Goal: Task Accomplishment & Management: Complete application form

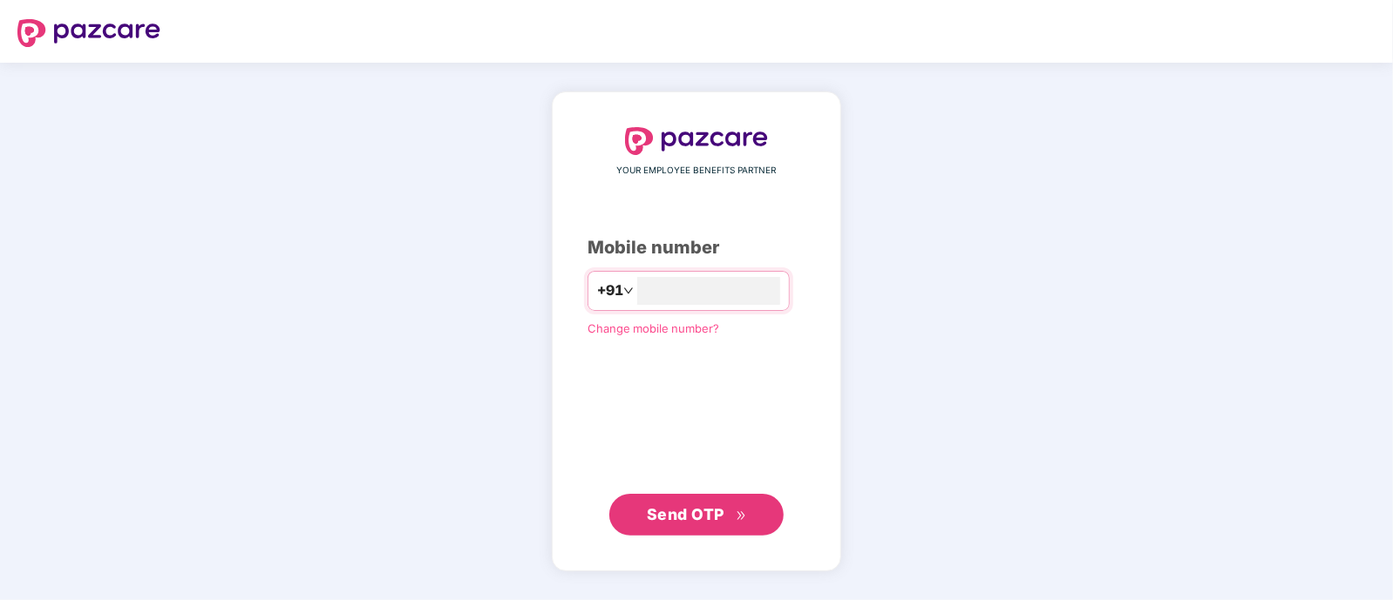
type input "**********"
click at [681, 520] on span "Send OTP" at bounding box center [686, 514] width 78 height 18
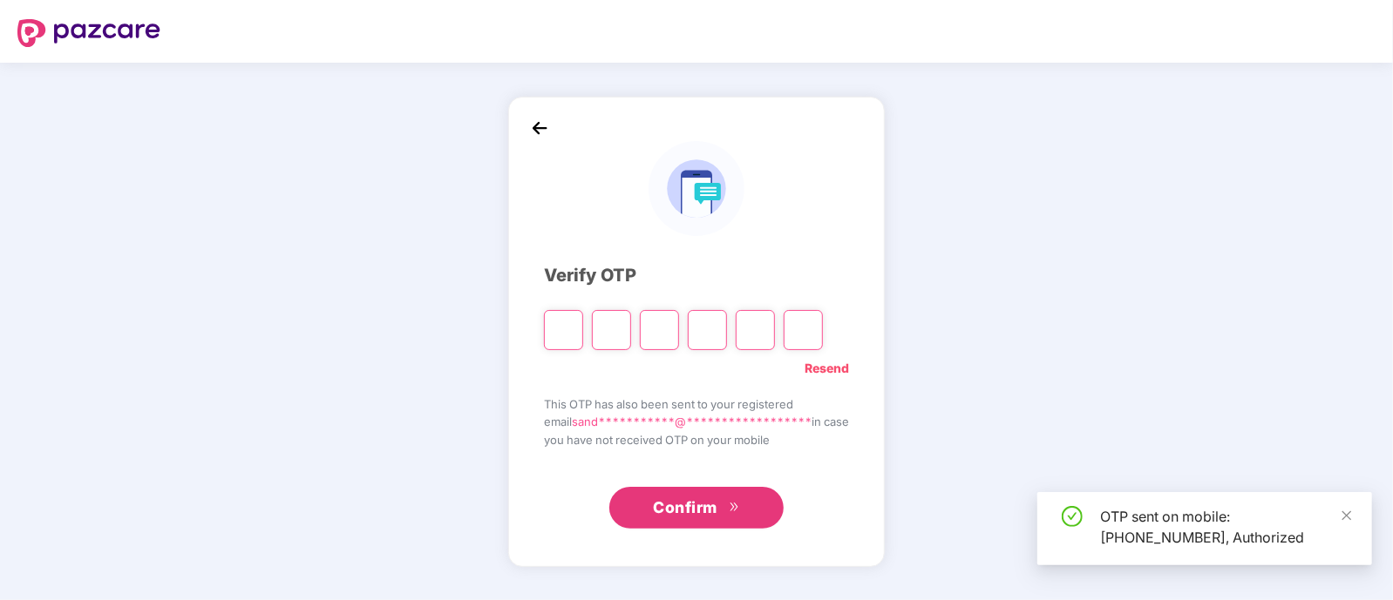
click at [544, 329] on input "Please enter verification code. Digit 1" at bounding box center [563, 330] width 39 height 40
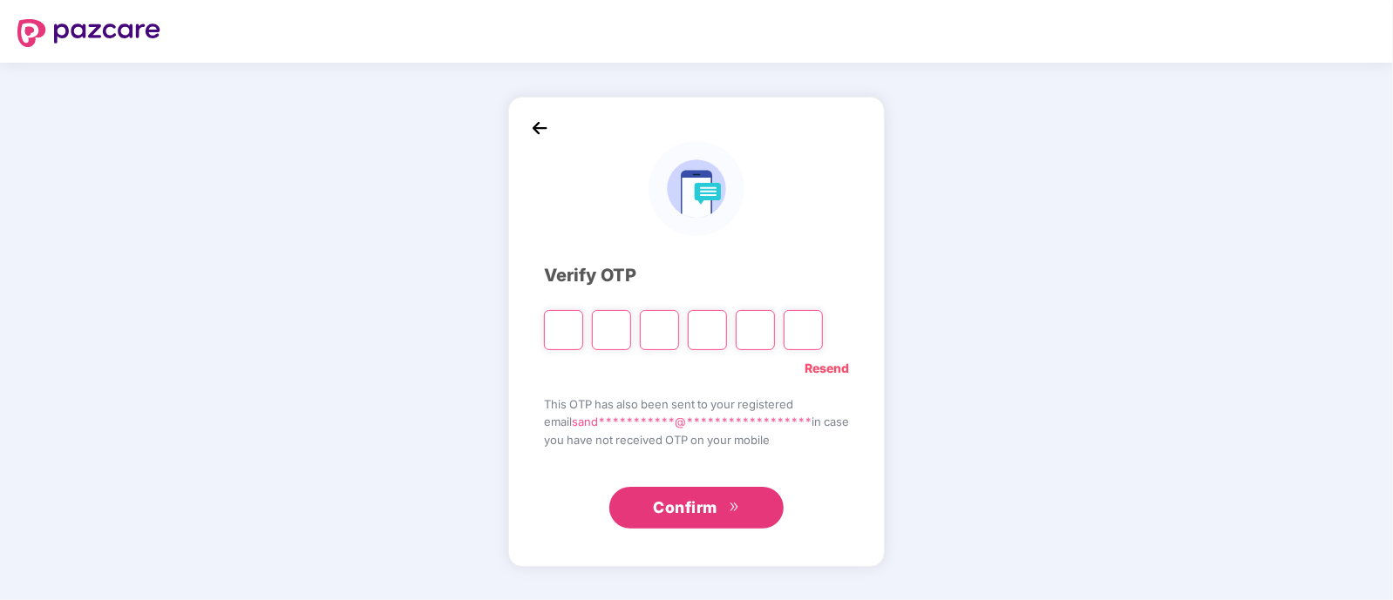
type input "*"
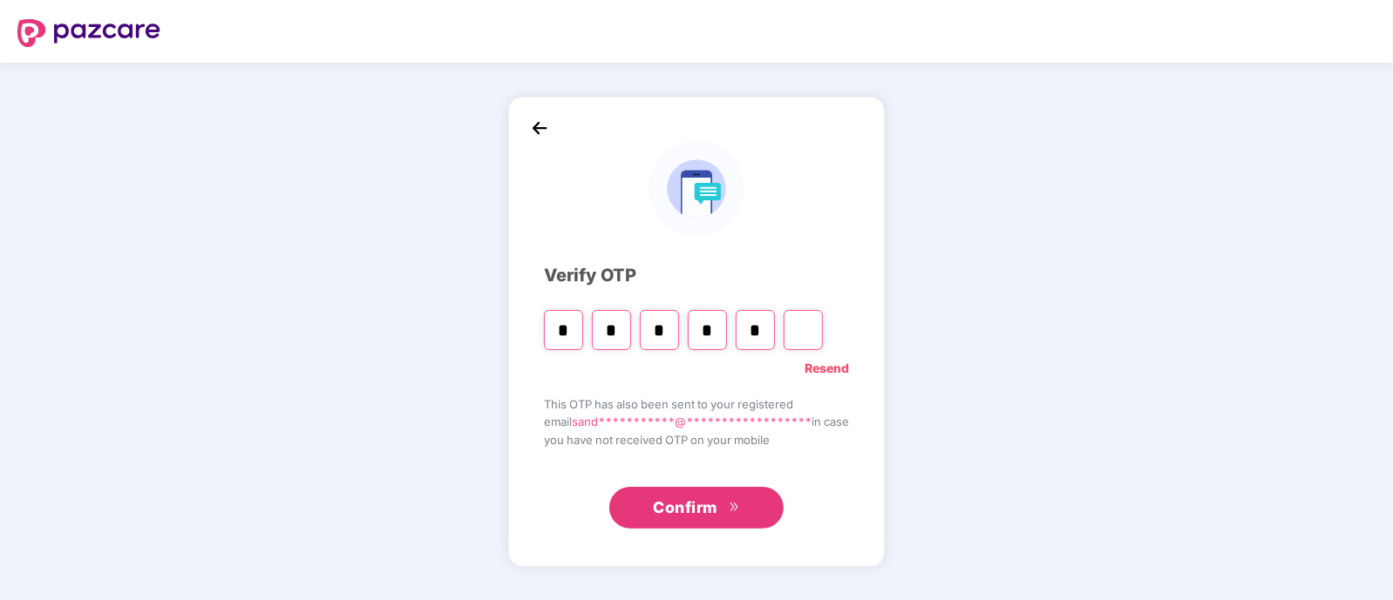
type input "*"
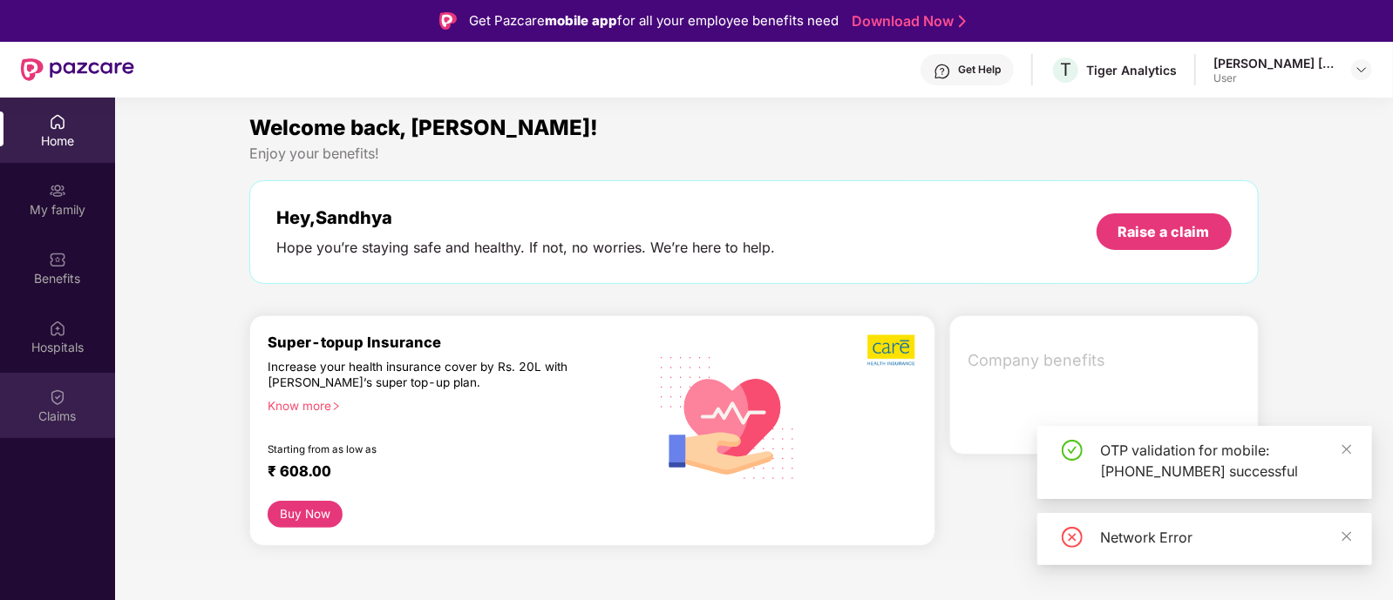
click at [73, 401] on div "Claims" at bounding box center [57, 405] width 115 height 65
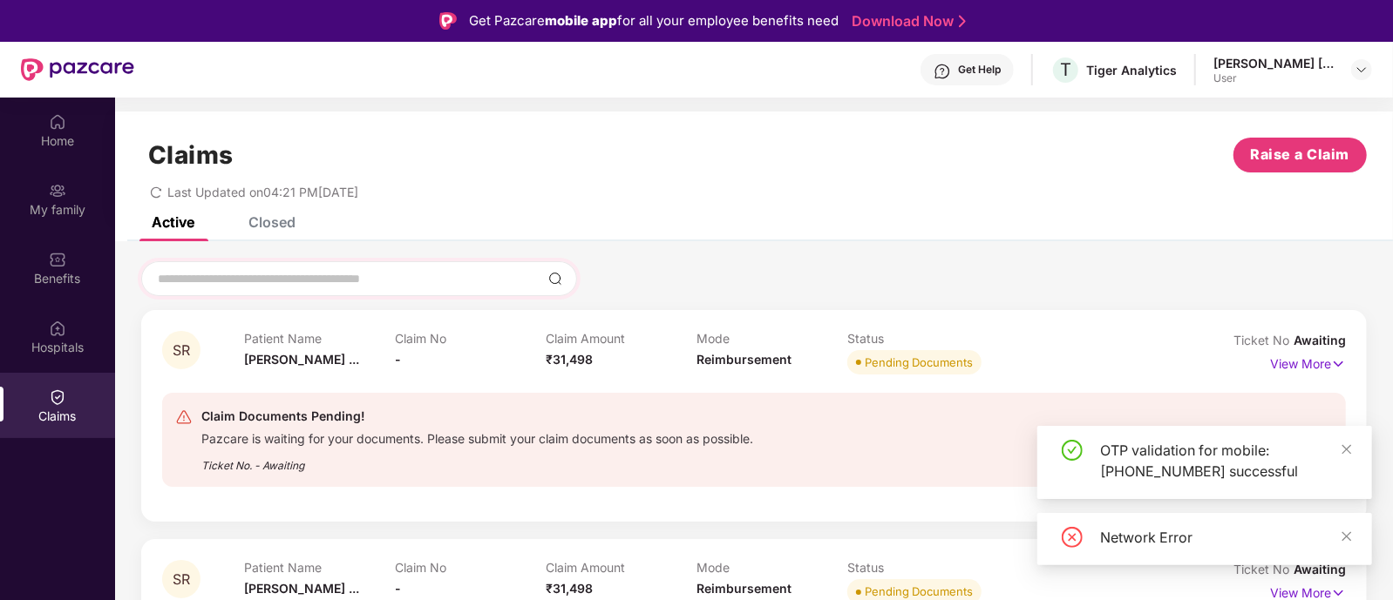
scroll to position [71, 0]
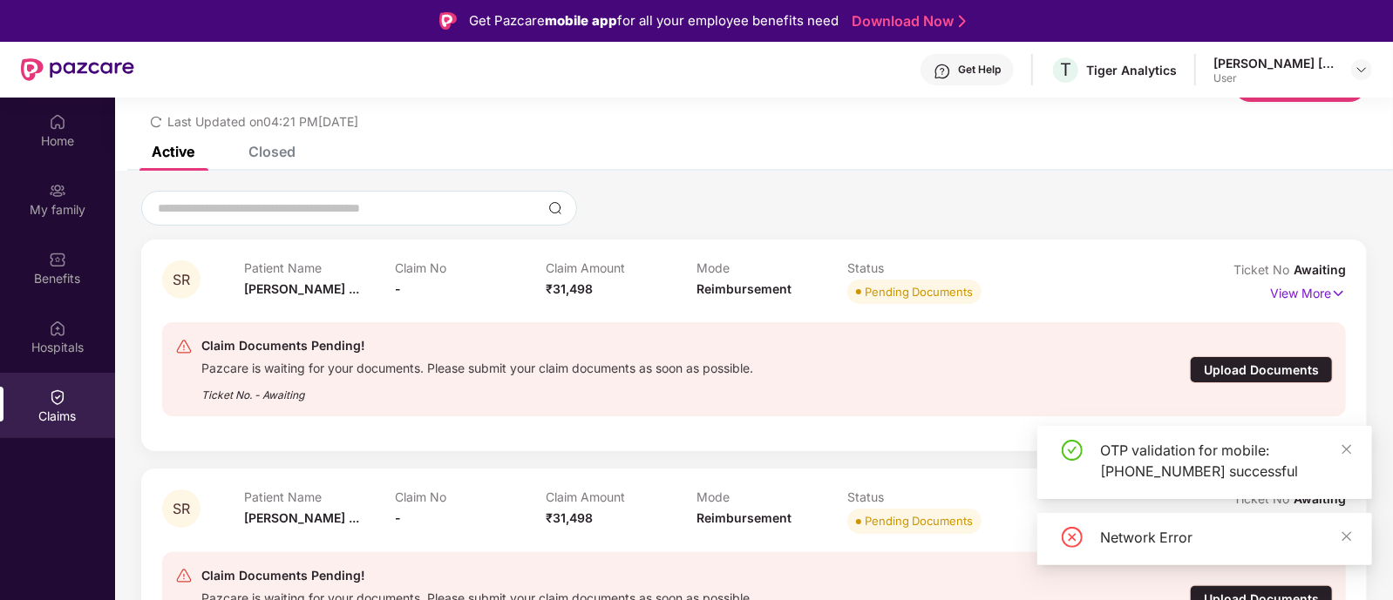
click at [1211, 369] on div "Upload Documents" at bounding box center [1261, 369] width 143 height 27
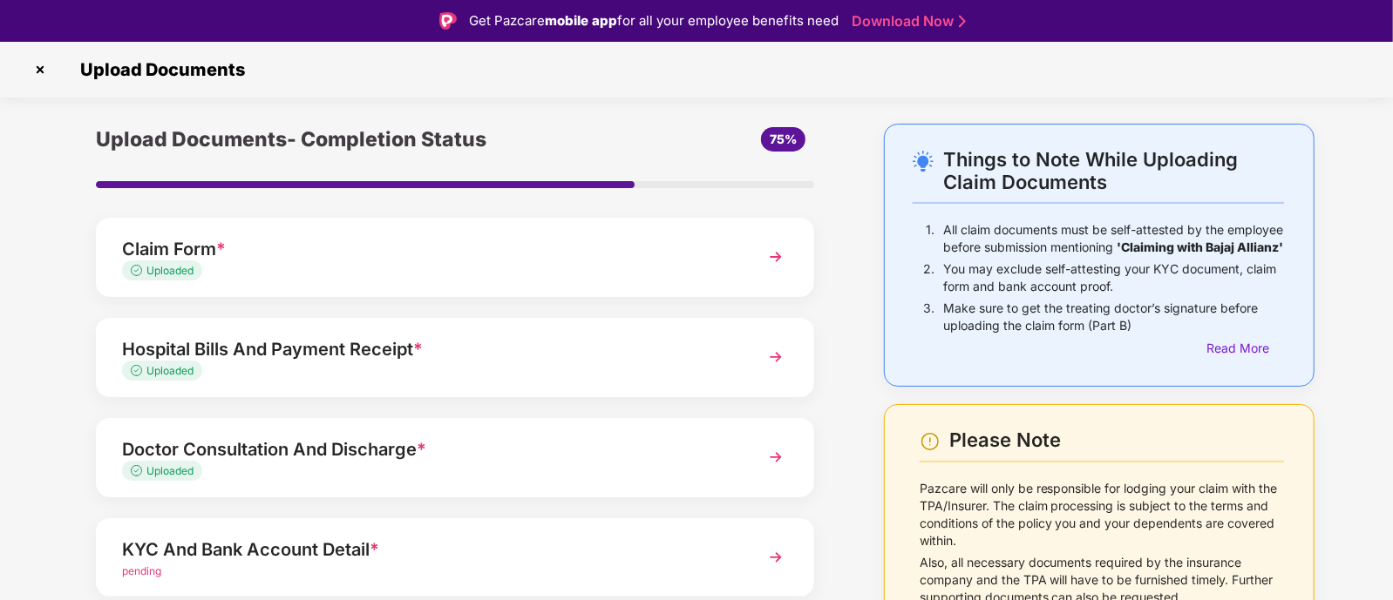
scroll to position [169, 0]
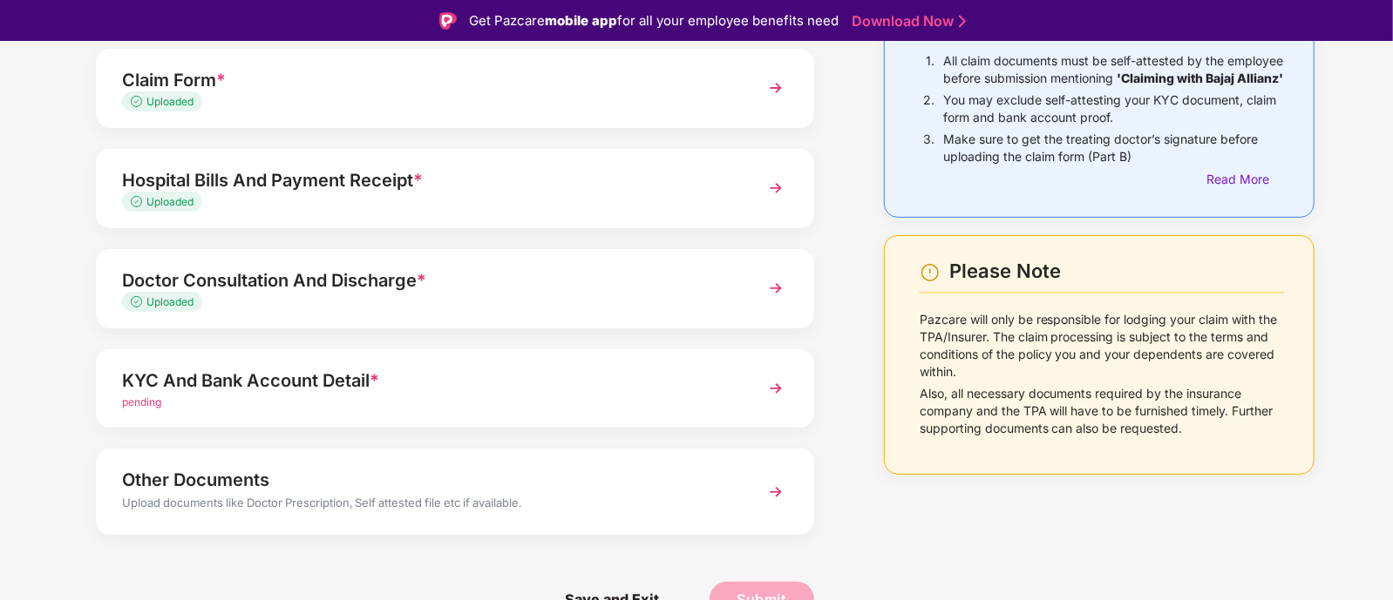
click at [768, 395] on img at bounding box center [775, 388] width 31 height 31
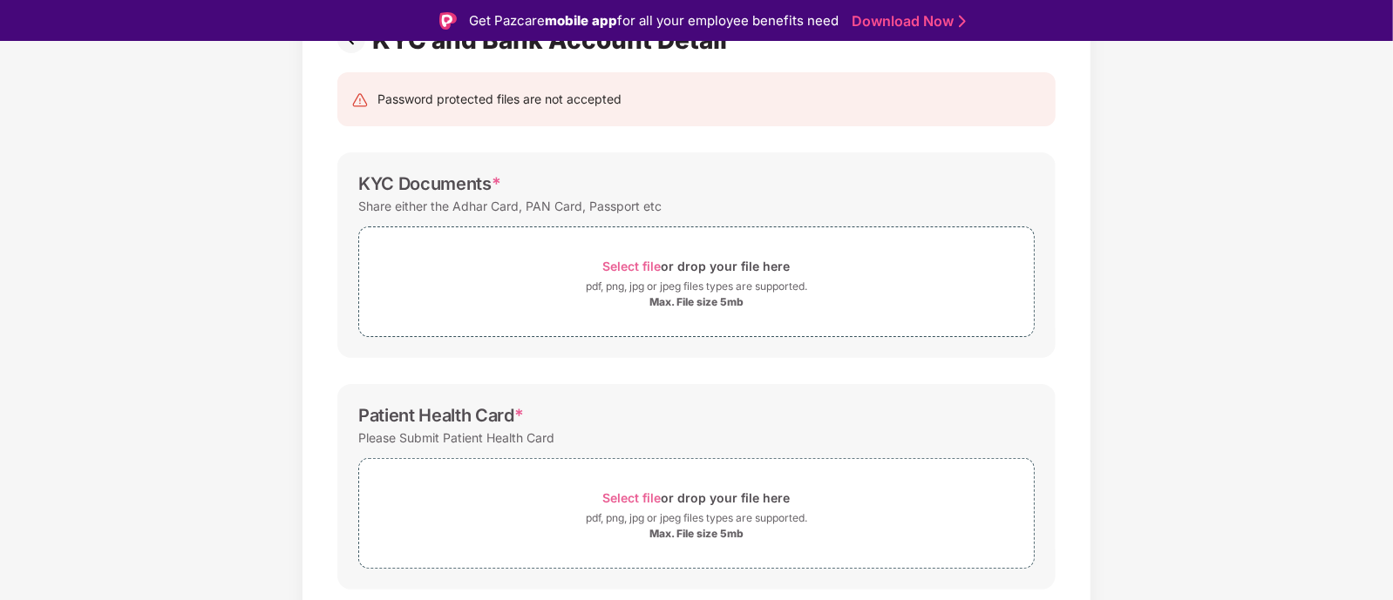
scroll to position [142, 0]
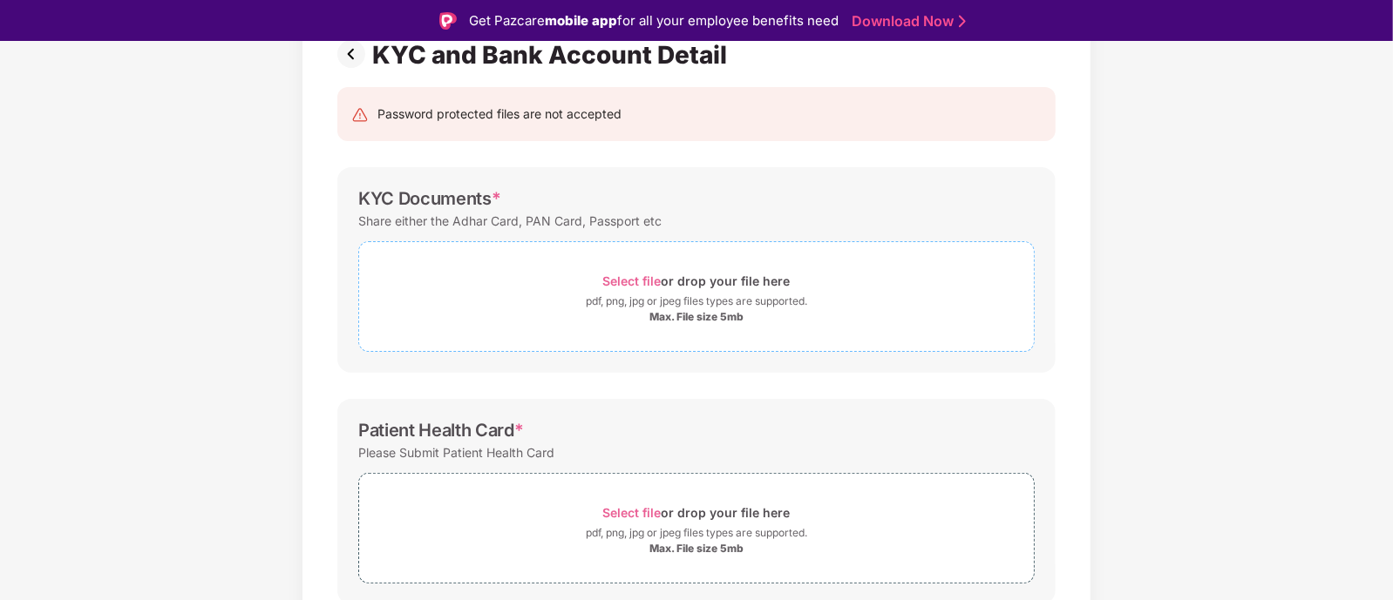
click at [619, 277] on span "Select file" at bounding box center [632, 281] width 58 height 15
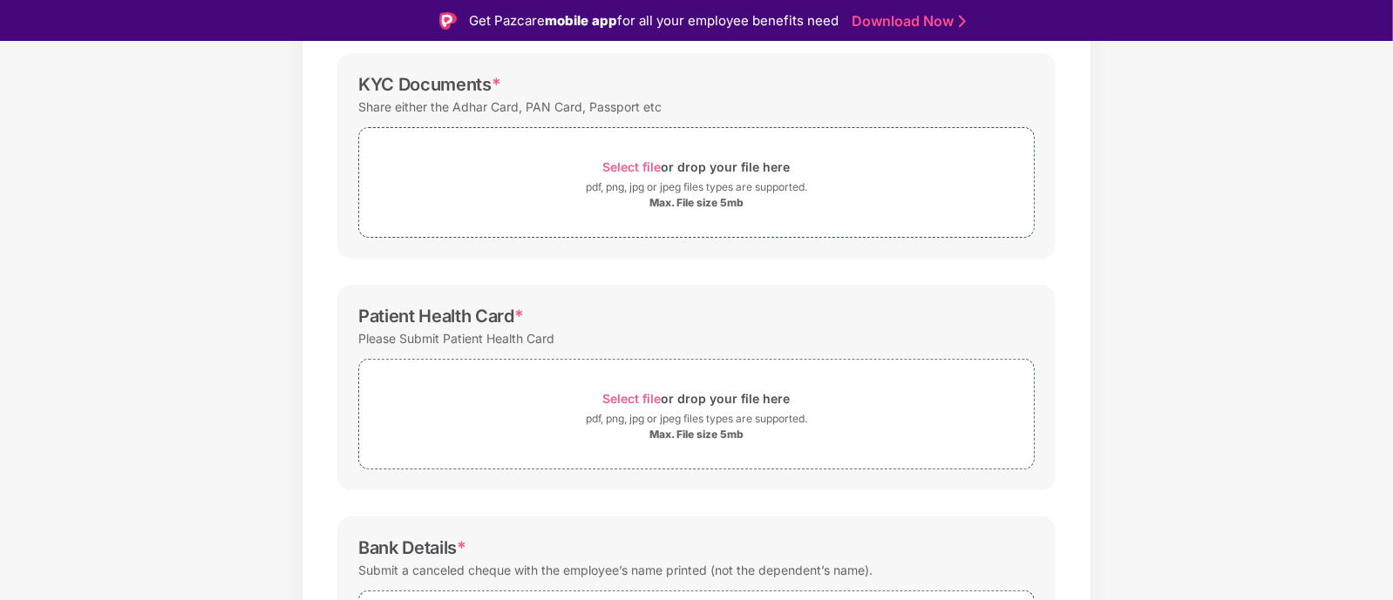
scroll to position [258, 0]
click at [619, 396] on span "Select file" at bounding box center [632, 397] width 58 height 15
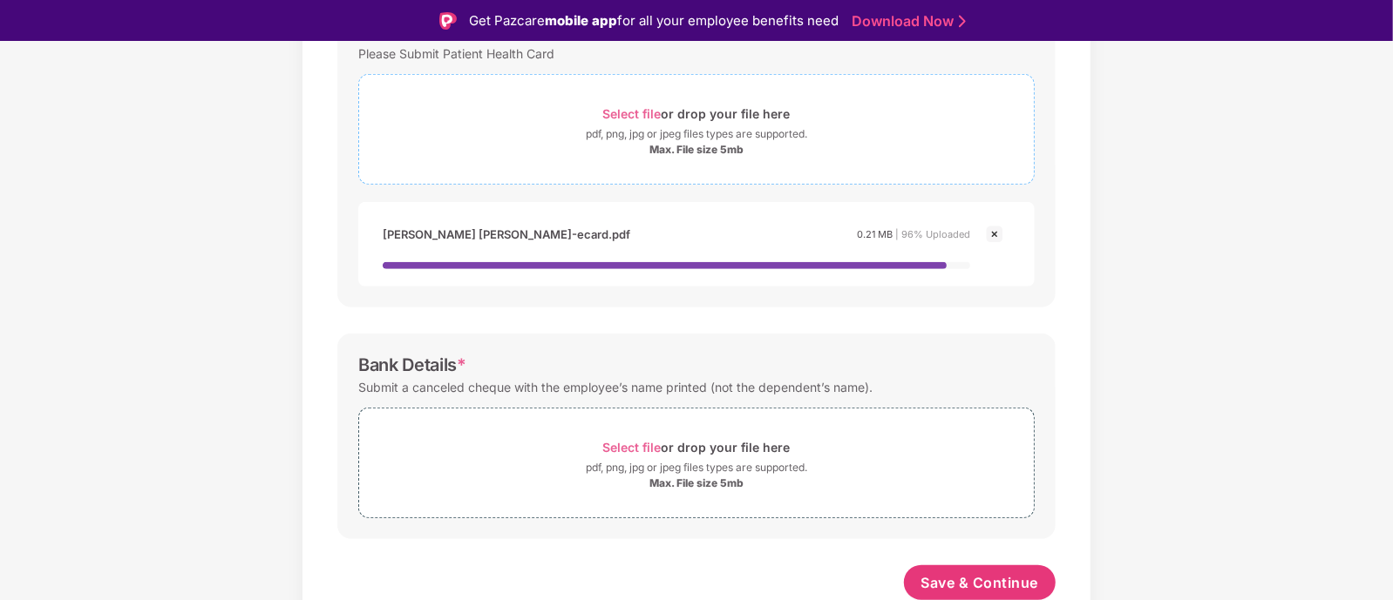
scroll to position [42, 0]
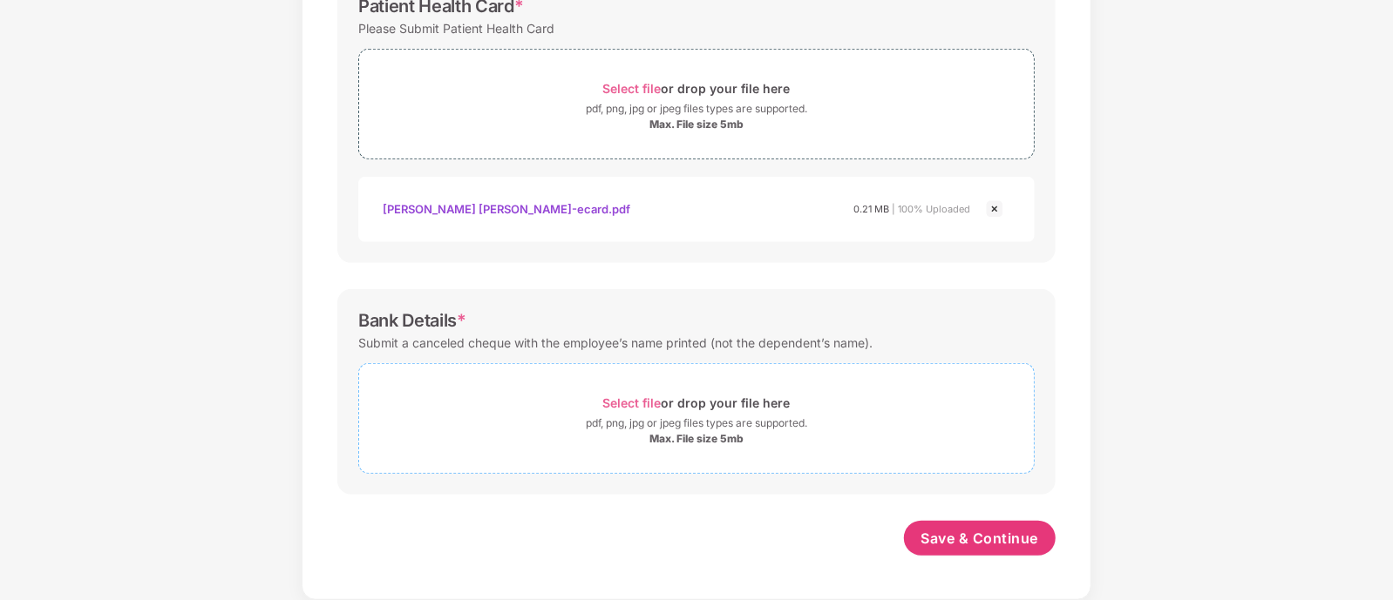
click at [636, 407] on span "Select file" at bounding box center [632, 403] width 58 height 15
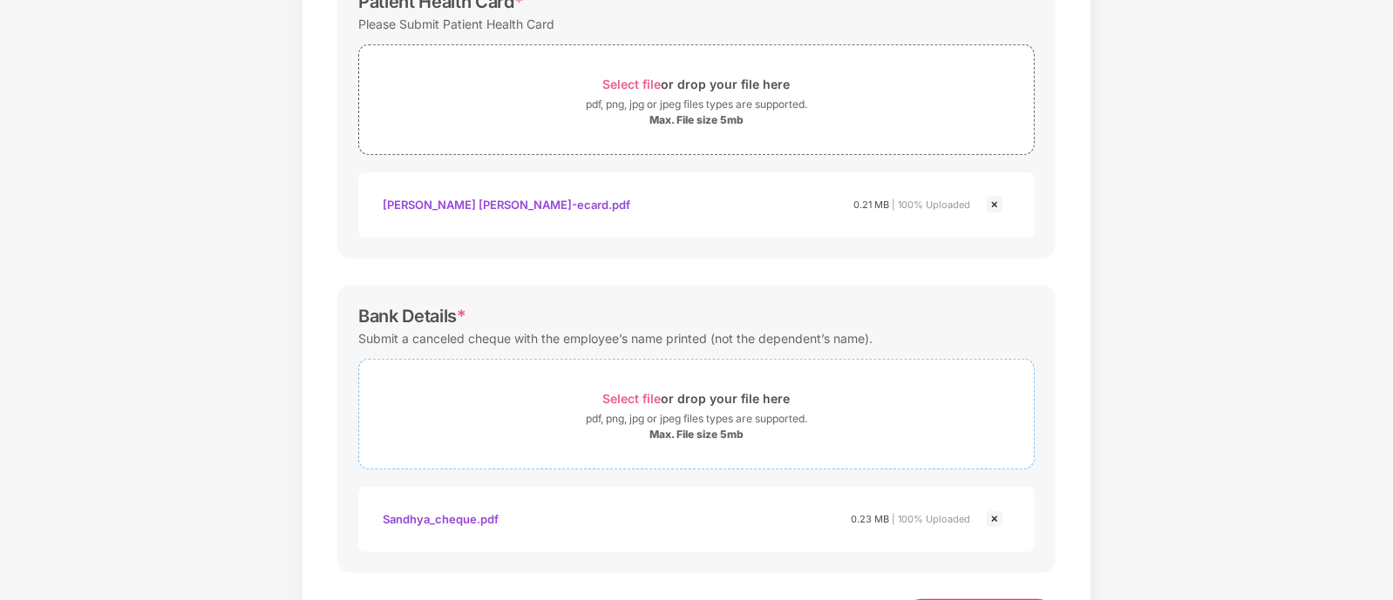
click at [623, 394] on span "Select file" at bounding box center [632, 398] width 58 height 15
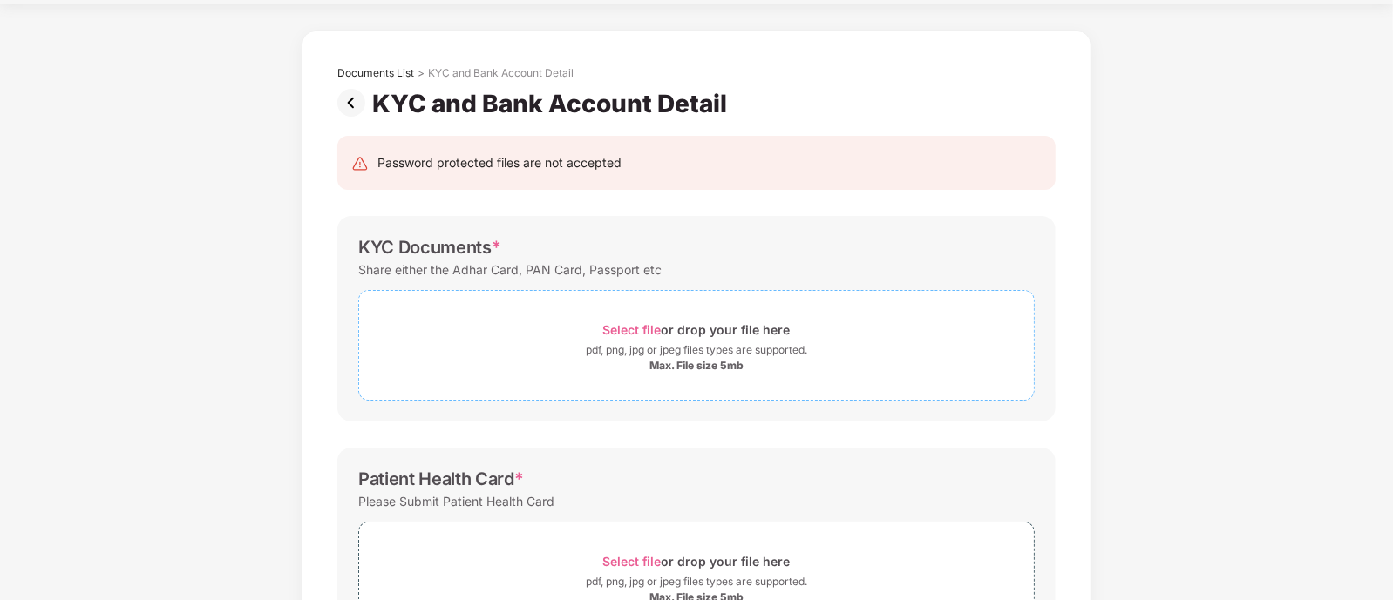
scroll to position [49, 0]
click at [606, 334] on span "Select file" at bounding box center [632, 332] width 58 height 15
click at [625, 325] on span "Select file" at bounding box center [632, 332] width 58 height 15
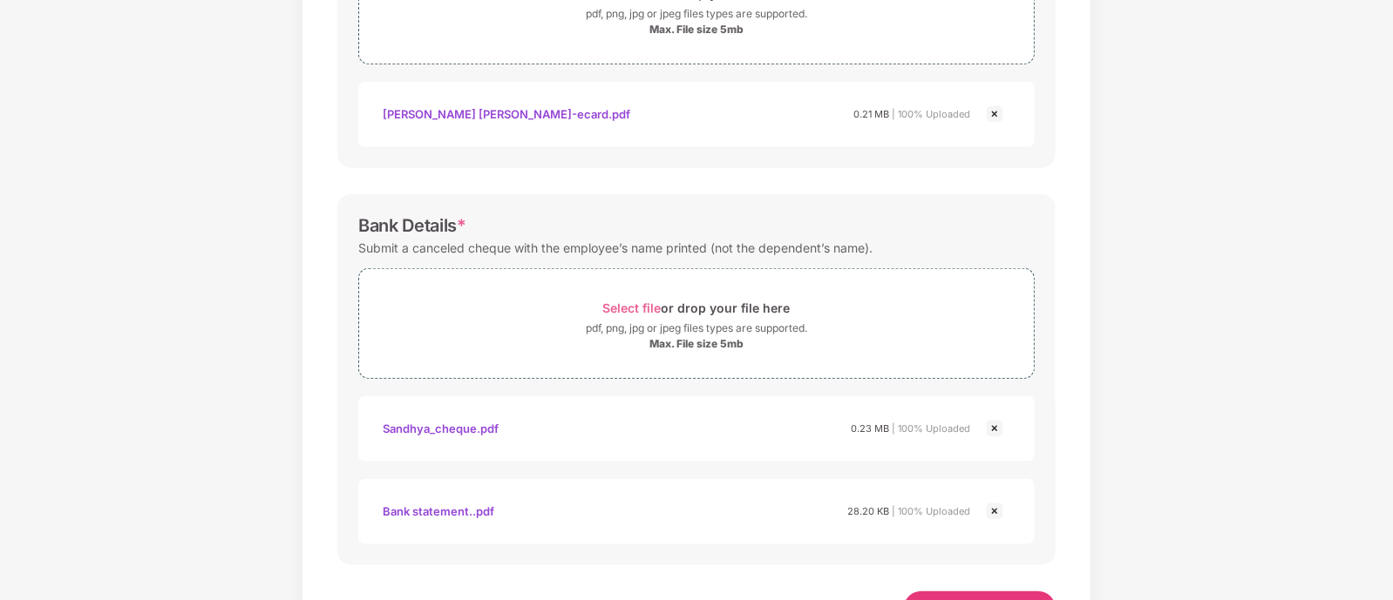
scroll to position [770, 0]
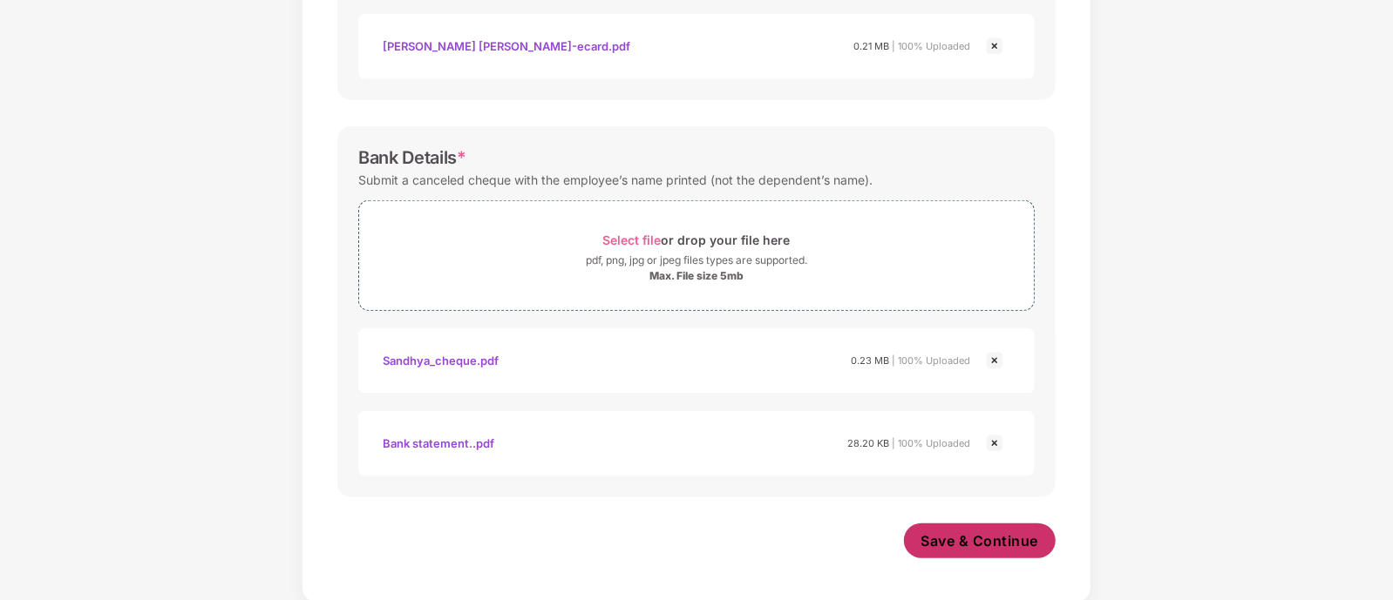
click at [1002, 533] on span "Save & Continue" at bounding box center [980, 541] width 118 height 19
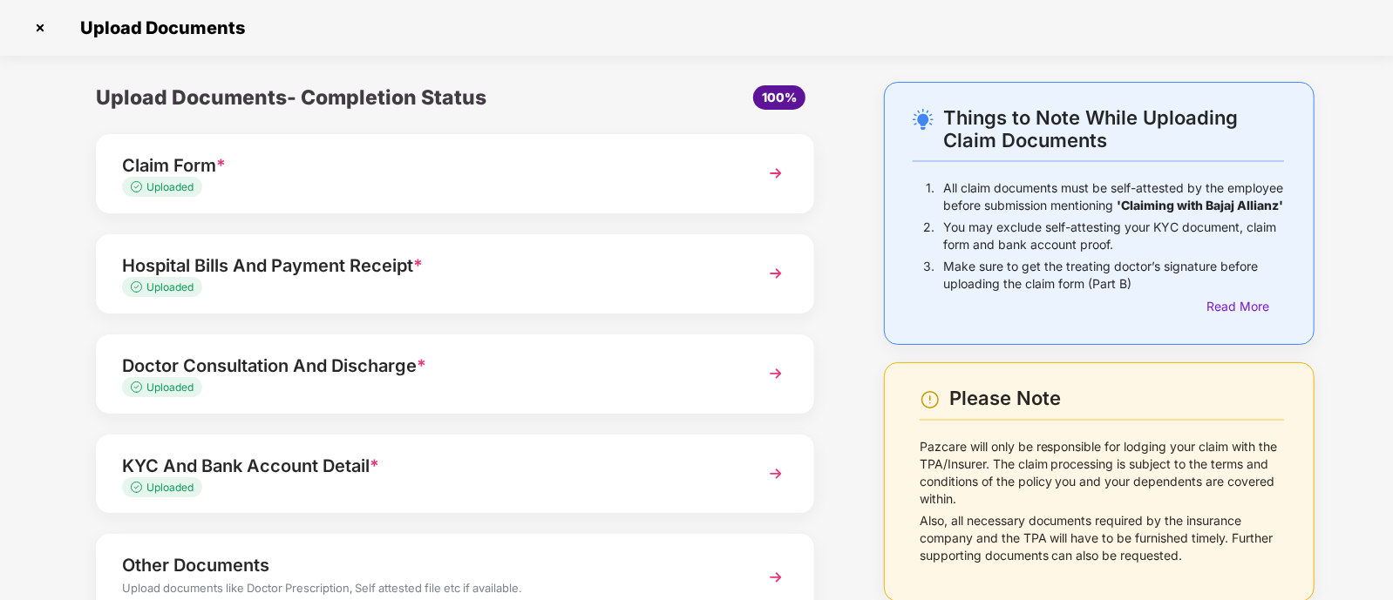
scroll to position [127, 0]
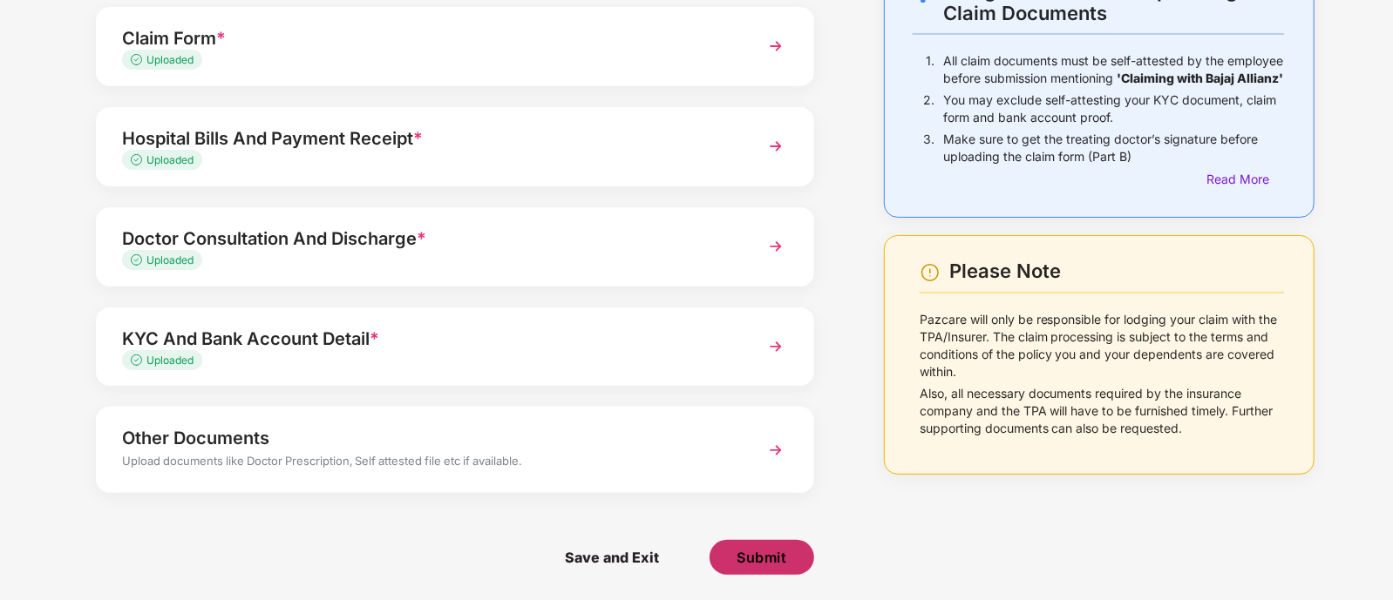
click at [756, 561] on span "Submit" at bounding box center [761, 557] width 50 height 19
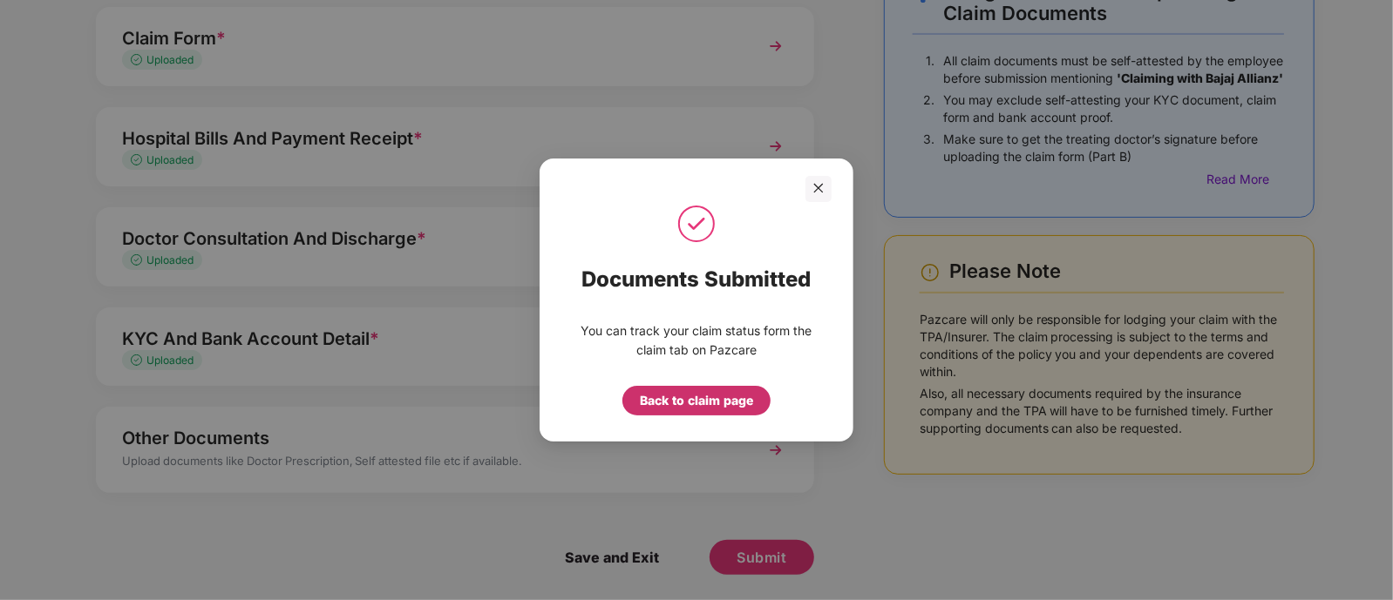
click at [702, 404] on div "Back to claim page" at bounding box center [696, 400] width 113 height 19
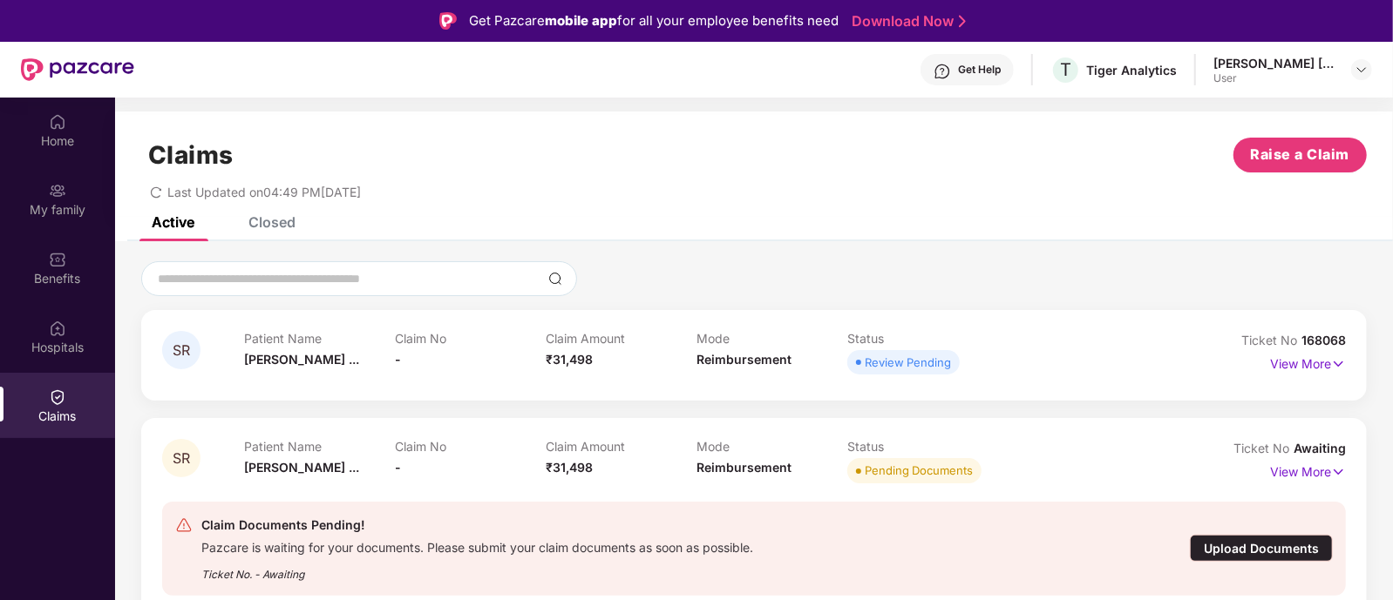
scroll to position [97, 0]
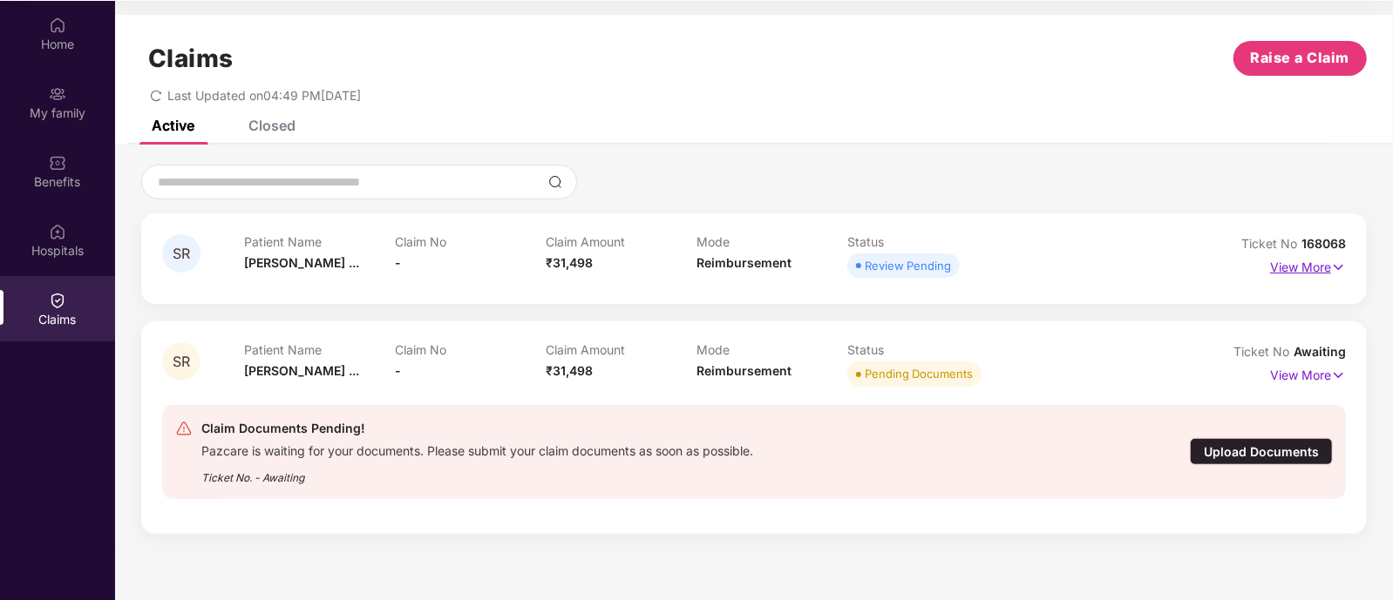
click at [1345, 269] on img at bounding box center [1338, 267] width 15 height 19
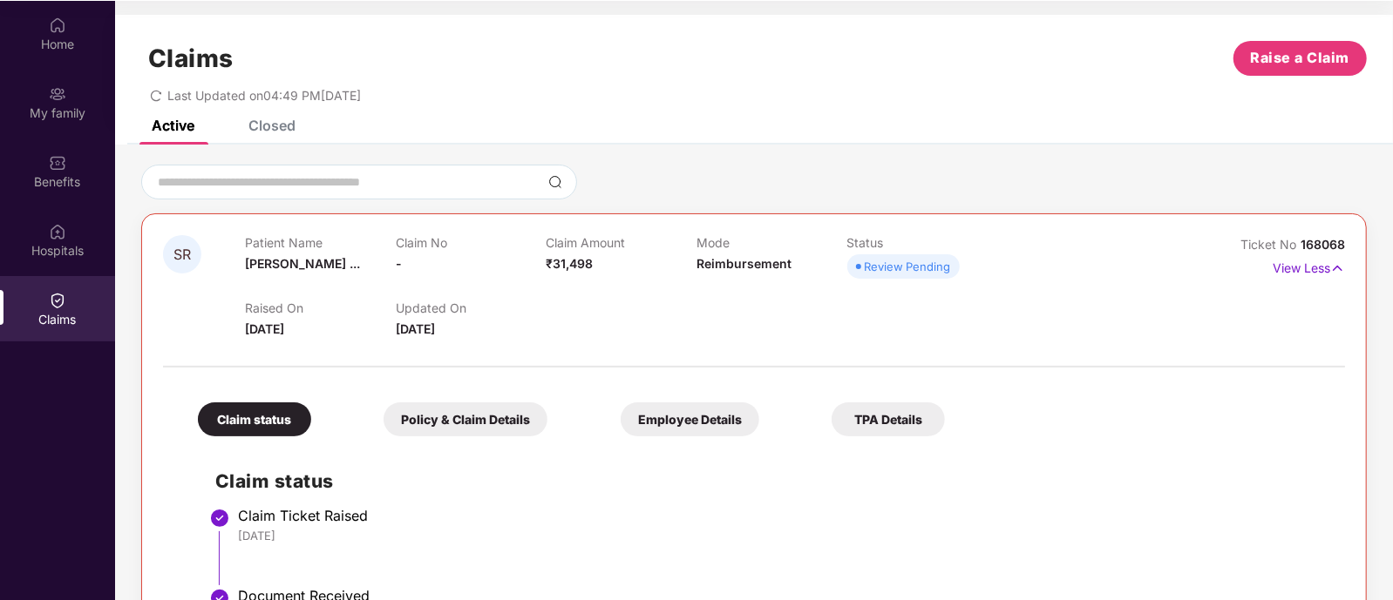
scroll to position [0, 0]
